Goal: Find specific page/section: Find specific page/section

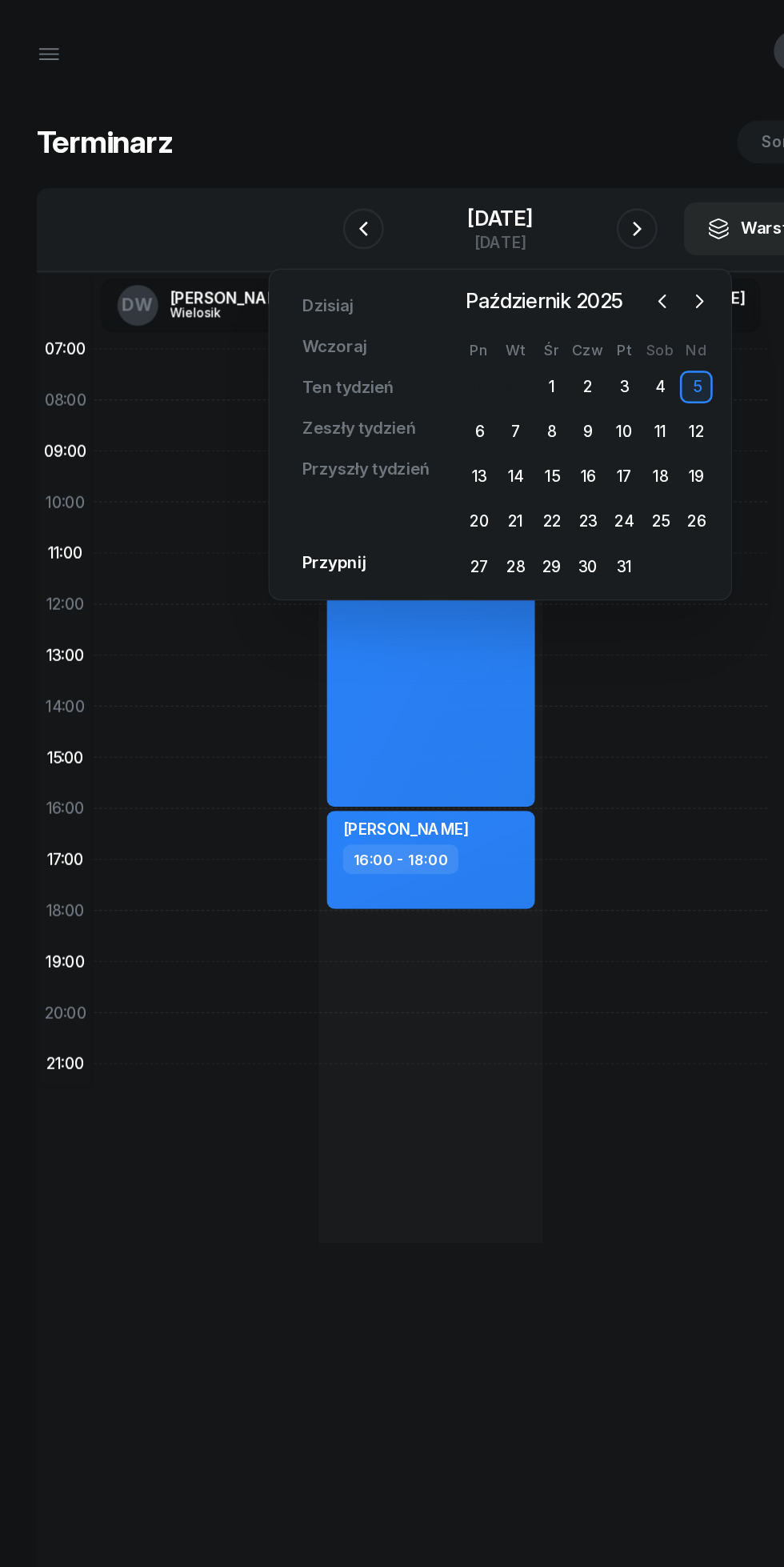
click at [547, 237] on icon "button" at bounding box center [548, 236] width 16 height 16
click at [376, 338] on div "3" at bounding box center [376, 338] width 26 height 26
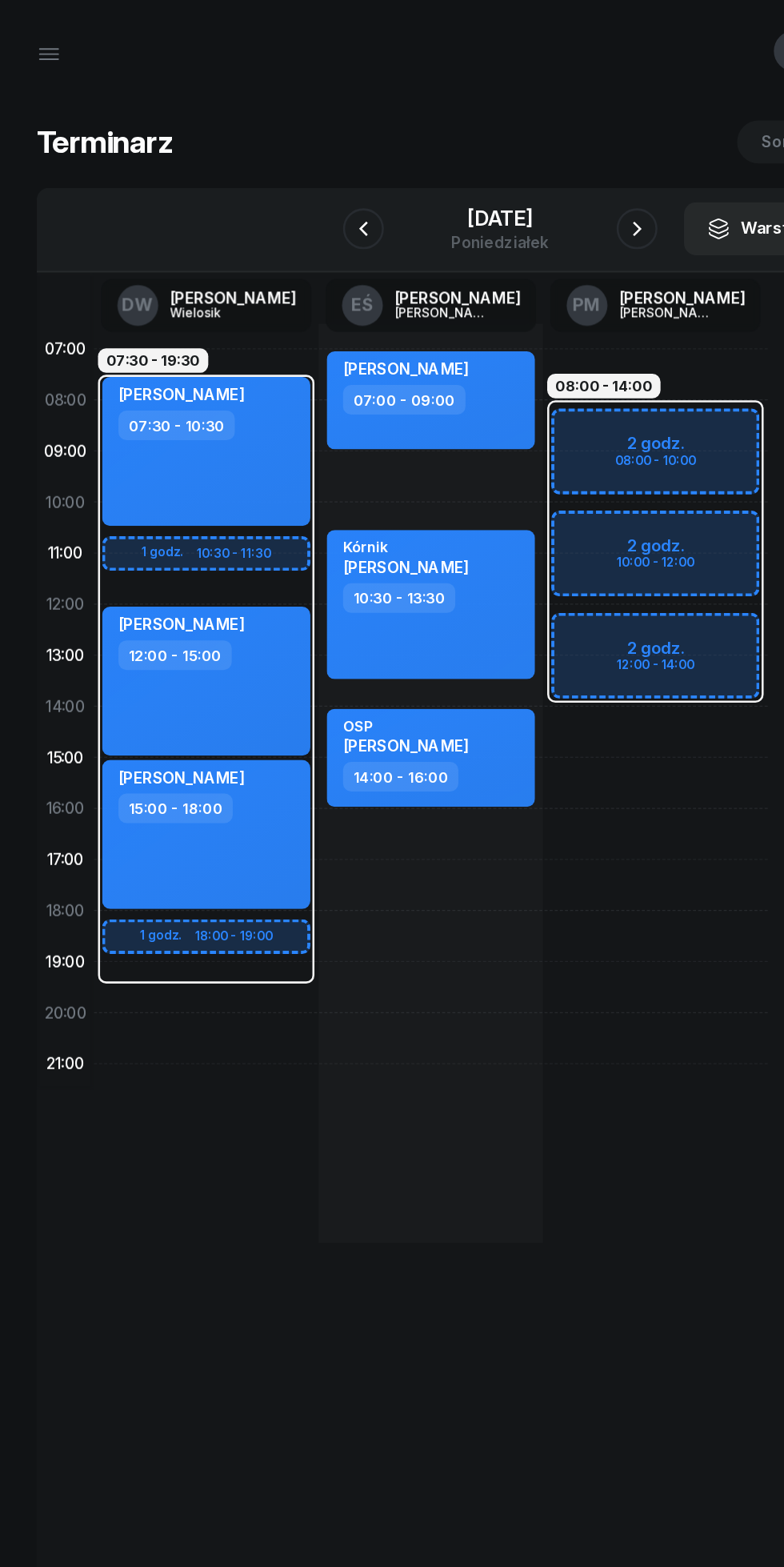
click at [285, 179] on icon "button" at bounding box center [285, 179] width 19 height 19
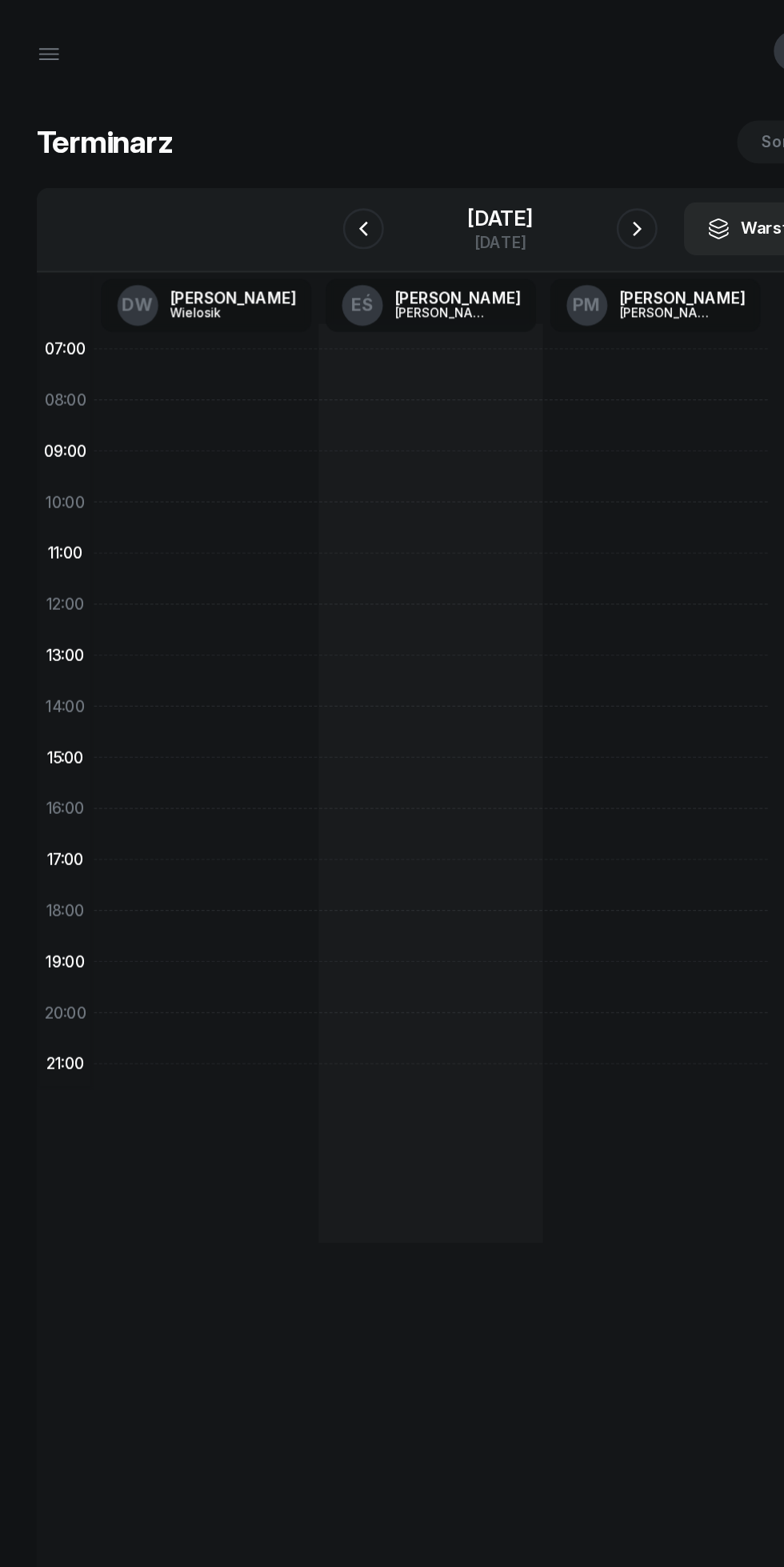
click at [501, 177] on icon "button" at bounding box center [499, 179] width 19 height 19
click at [497, 177] on icon "button" at bounding box center [499, 179] width 19 height 19
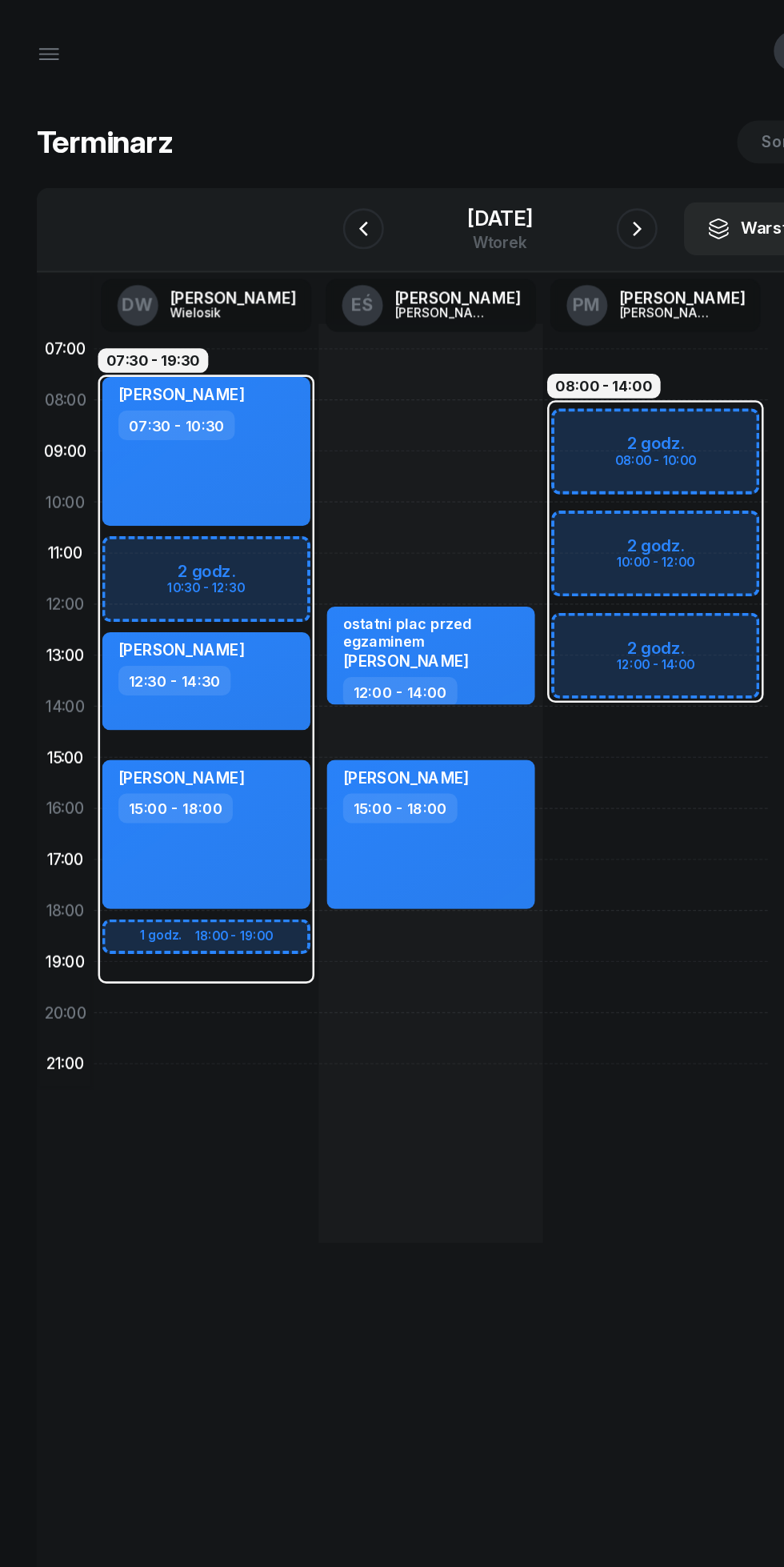
click at [39, 39] on icon "button" at bounding box center [38, 39] width 14 height 0
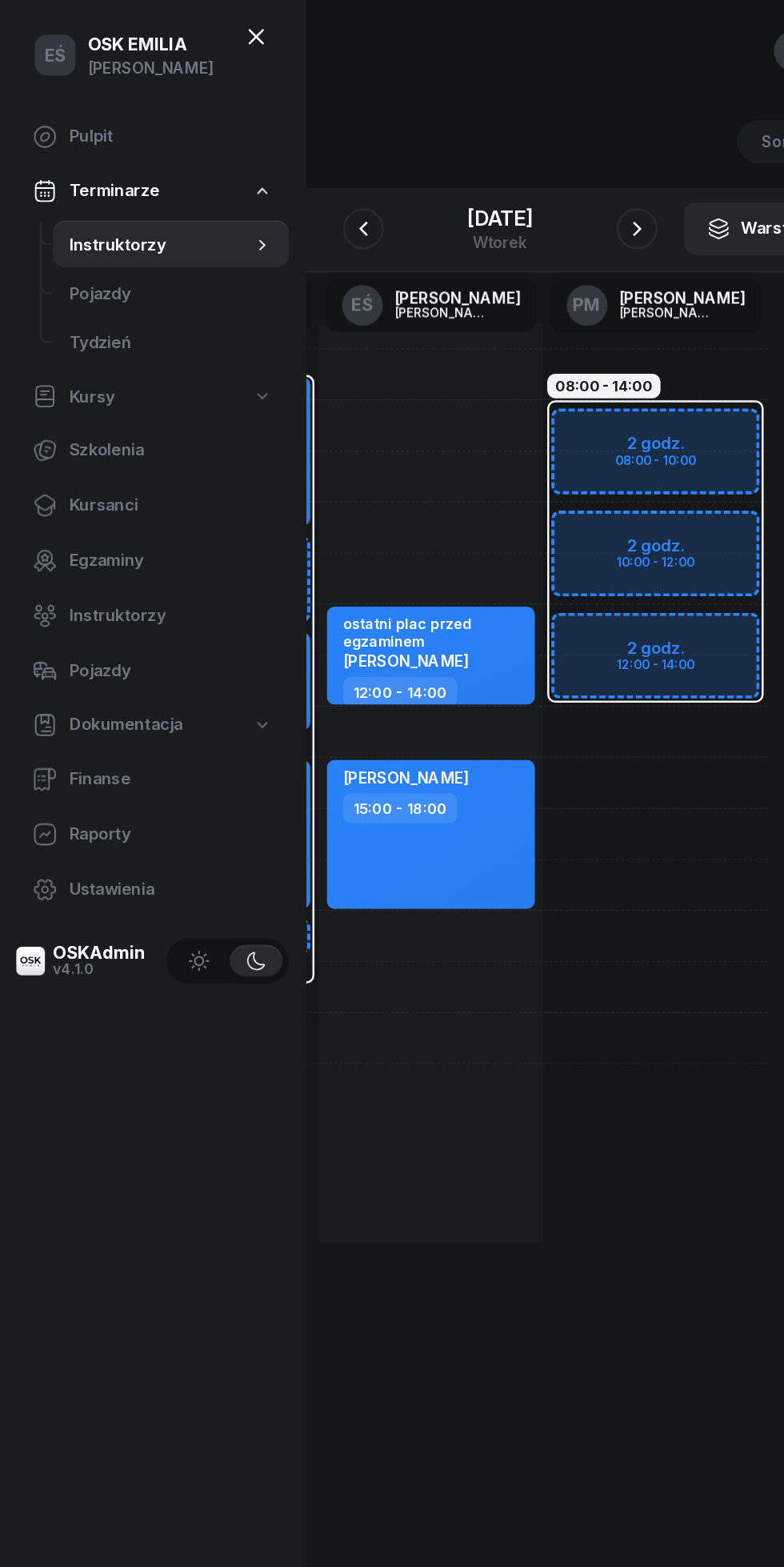
click at [75, 394] on span "Kursanci" at bounding box center [133, 396] width 159 height 21
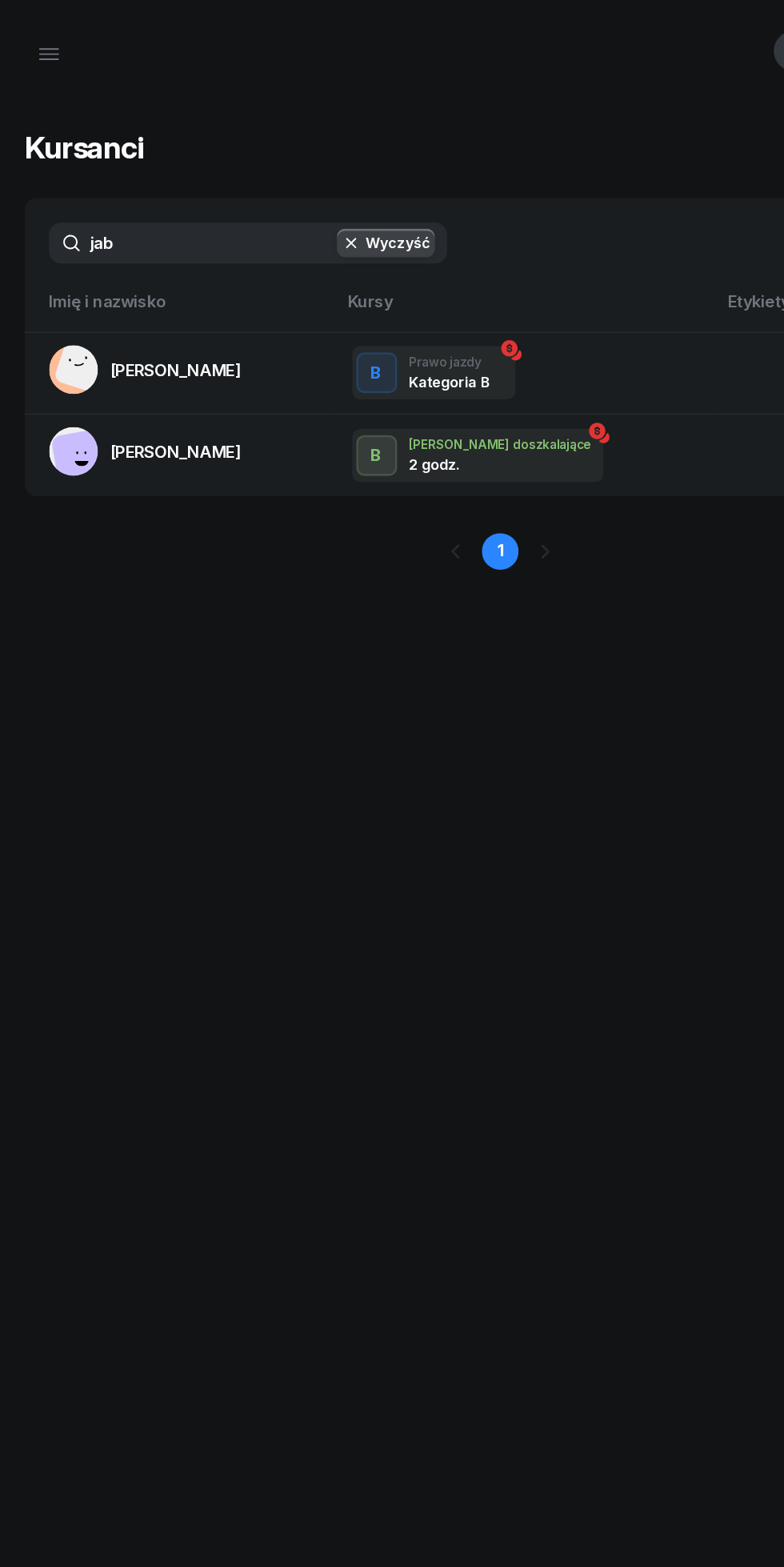
click at [174, 188] on input "jab" at bounding box center [195, 190] width 312 height 32
type input "j"
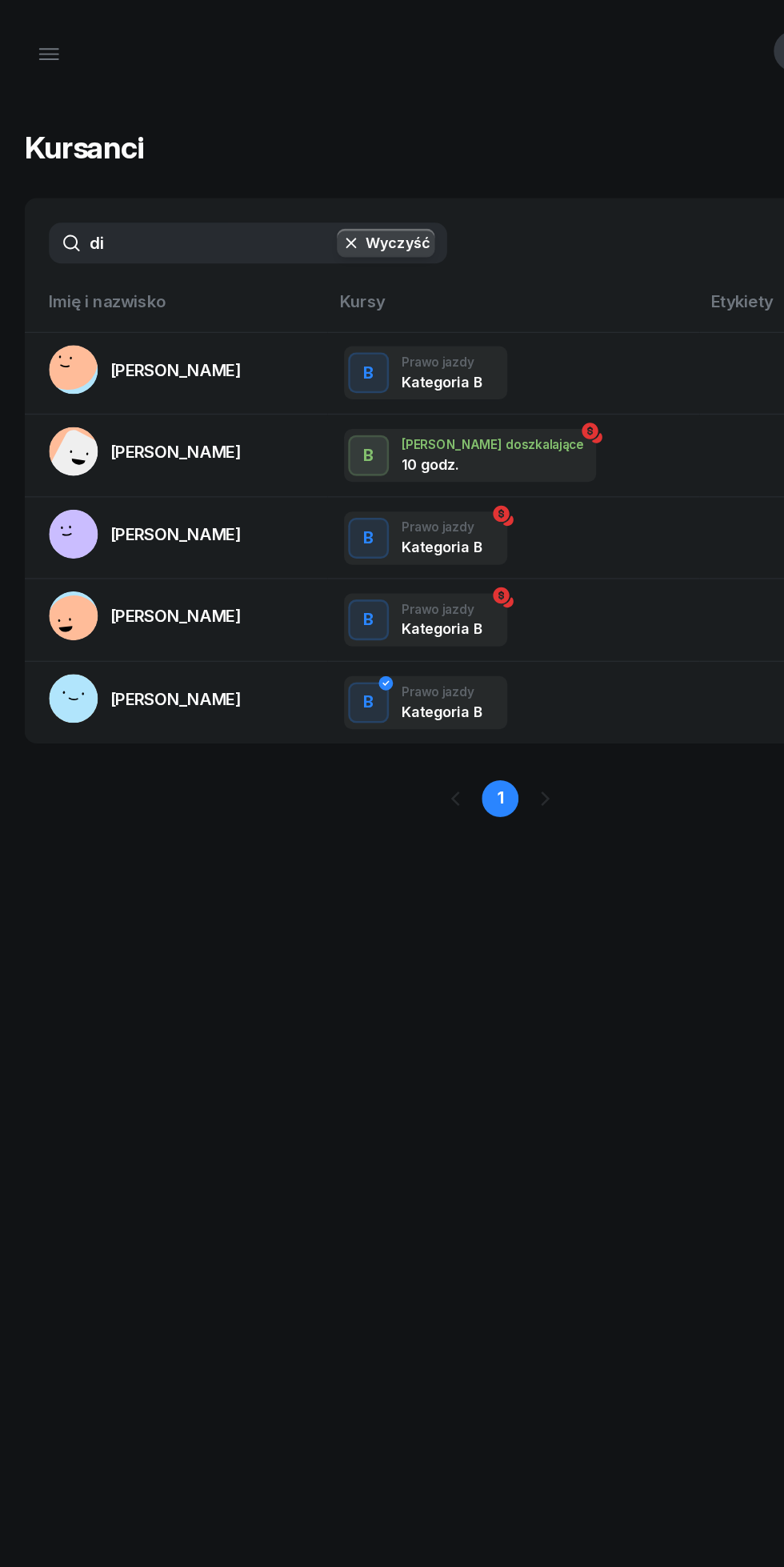
type input "di"
